Goal: Entertainment & Leisure: Consume media (video, audio)

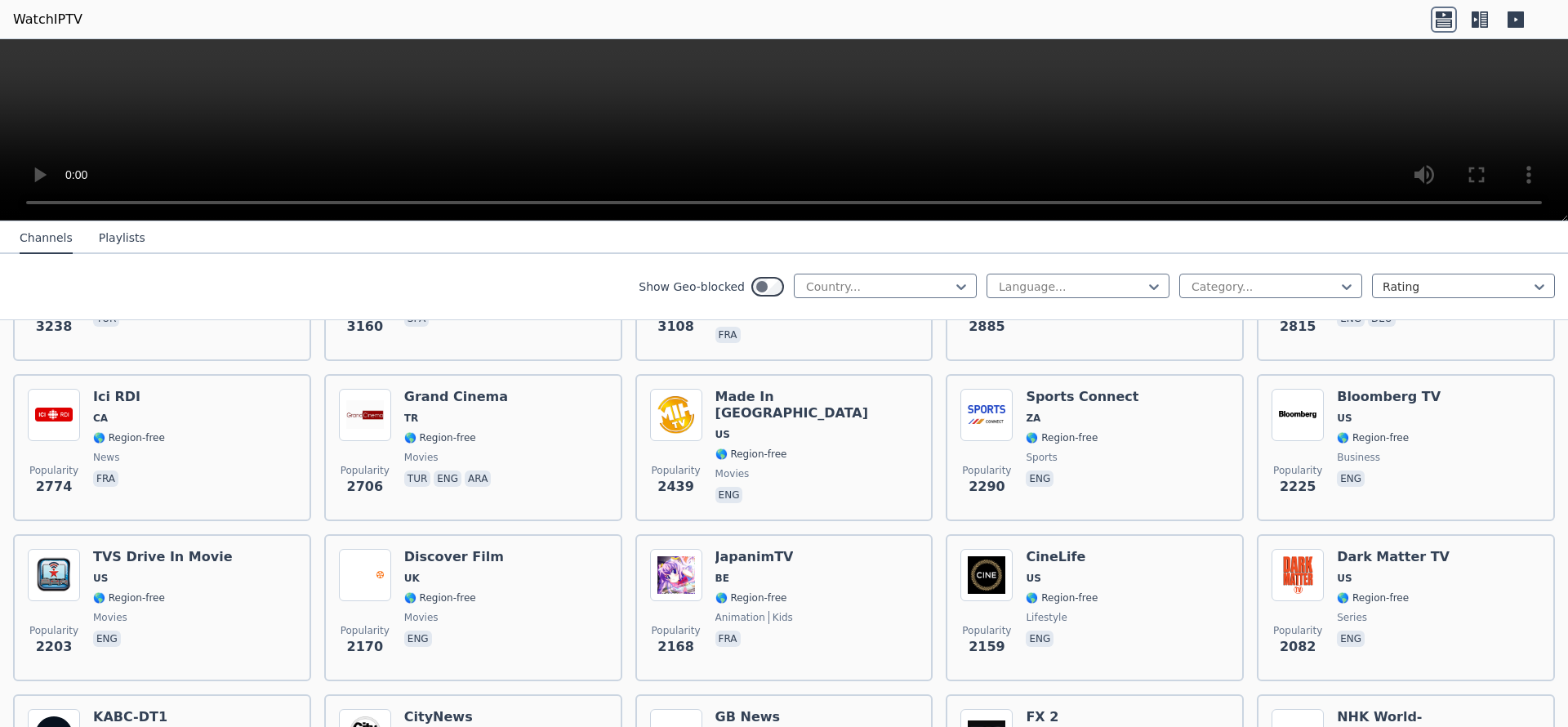
scroll to position [791, 0]
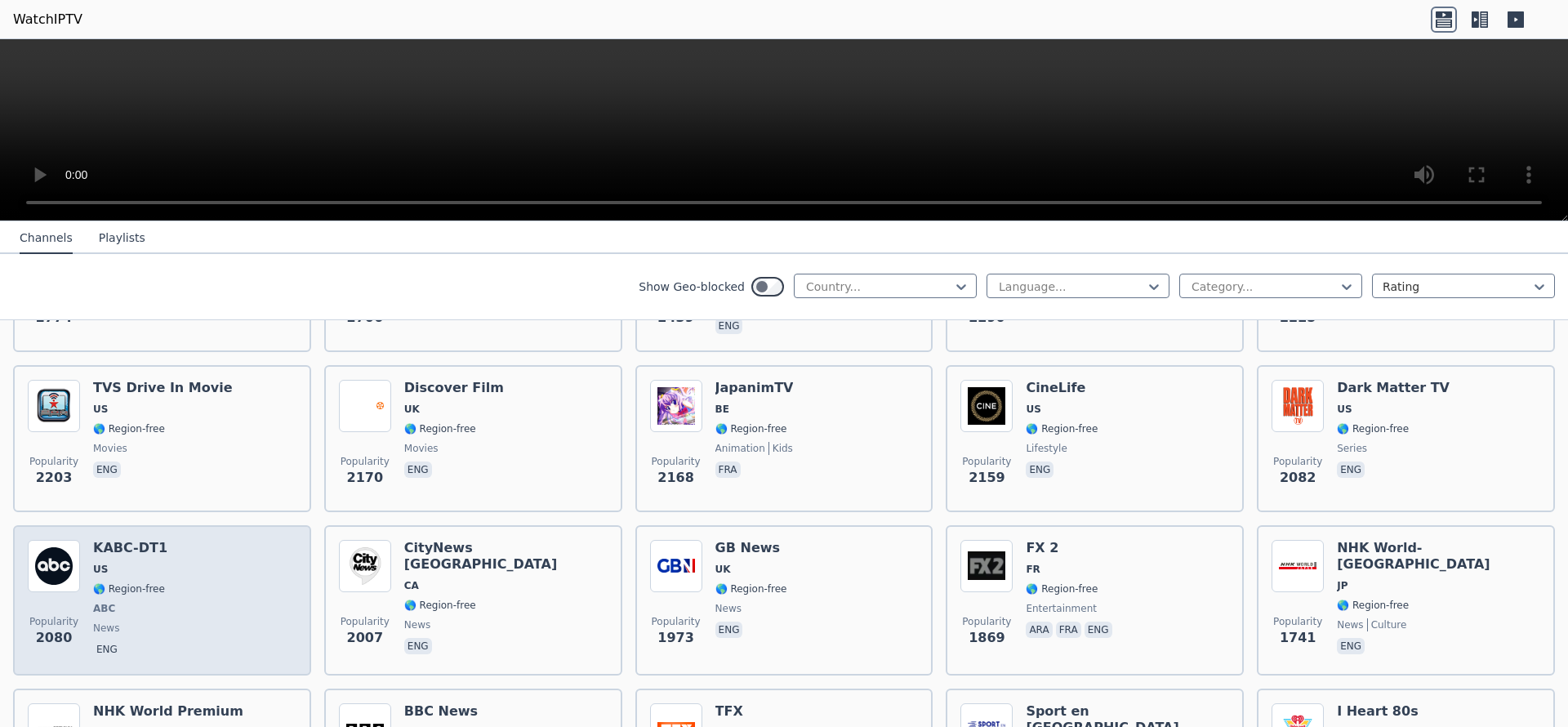
click at [167, 566] on div "Popularity 2080 KABC-DT1 US 🌎 Region-free ABC news eng" at bounding box center [162, 601] width 269 height 121
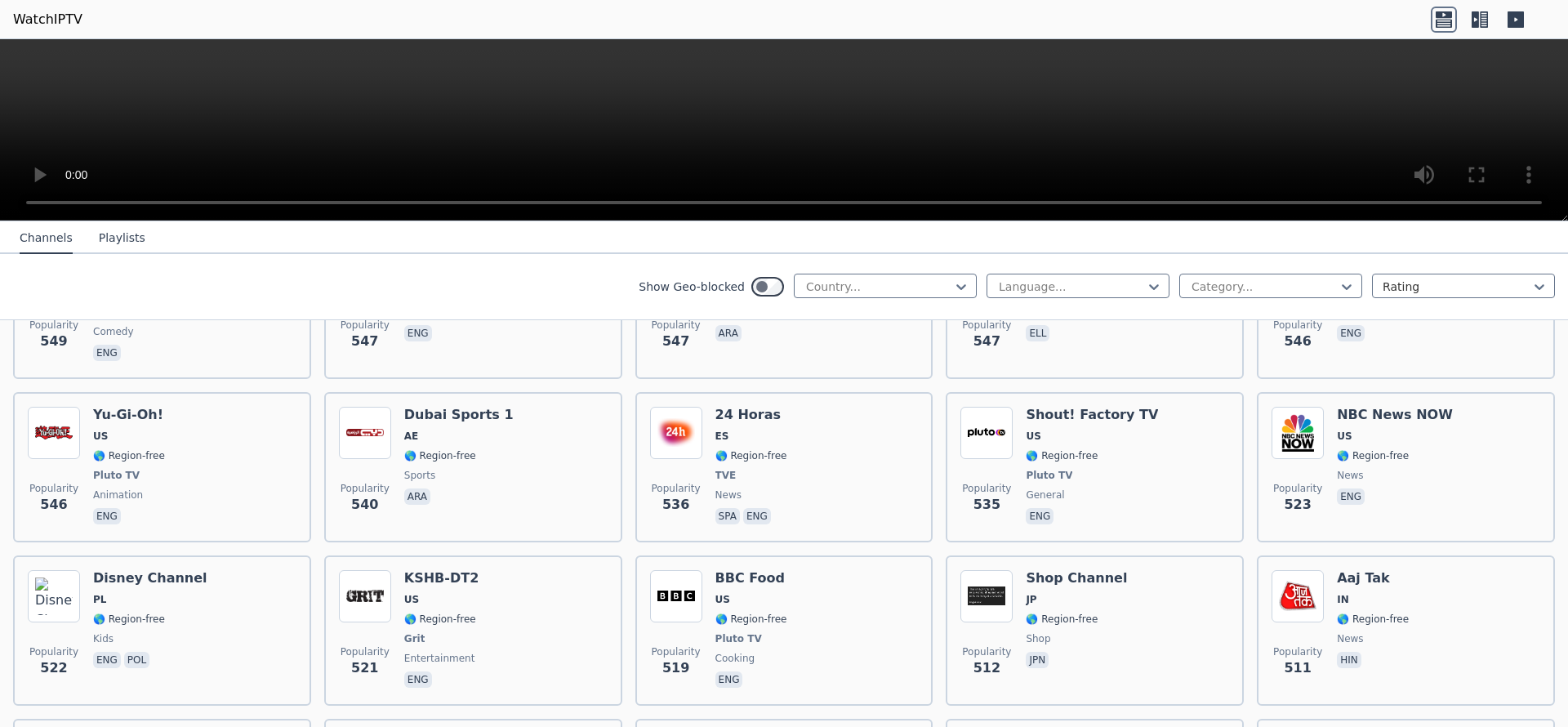
scroll to position [6741, 0]
